Goal: Task Accomplishment & Management: Use online tool/utility

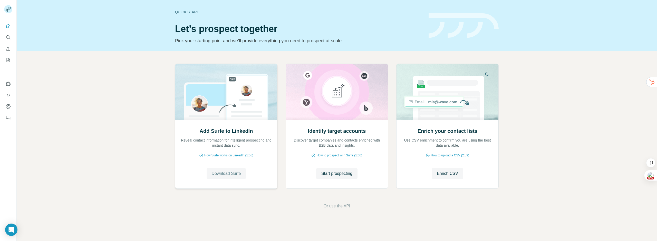
click at [230, 175] on span "Download Surfe" at bounding box center [226, 174] width 29 height 6
click at [236, 176] on span "Go to LinkedIn" at bounding box center [226, 174] width 27 height 6
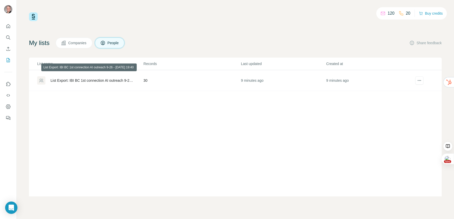
click at [99, 81] on div "List Export: IBI BC 1st connection AI outreach 9-26 - [DATE] 19:40" at bounding box center [93, 80] width 84 height 5
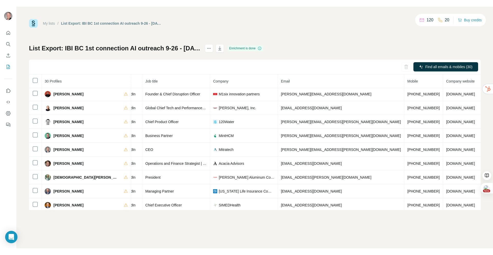
scroll to position [1, 65]
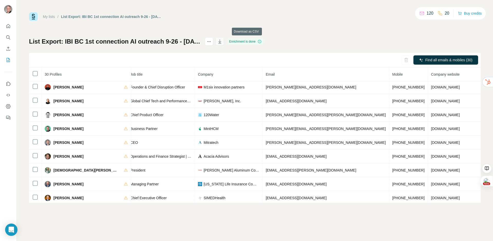
click at [221, 43] on icon "button" at bounding box center [219, 42] width 3 height 4
